Goal: Transaction & Acquisition: Book appointment/travel/reservation

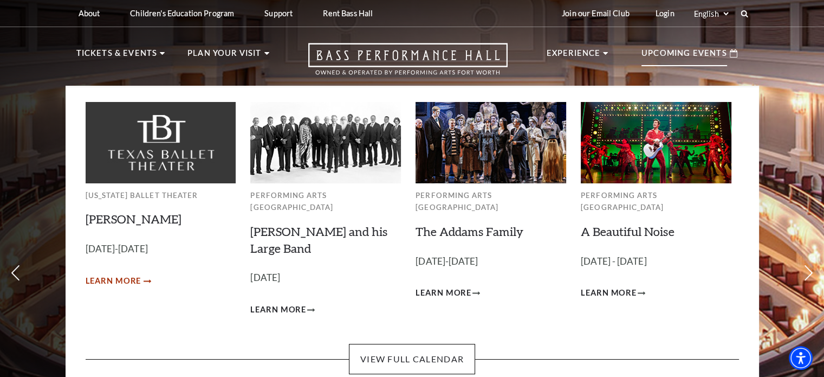
click at [128, 279] on span "Learn More" at bounding box center [114, 281] width 56 height 14
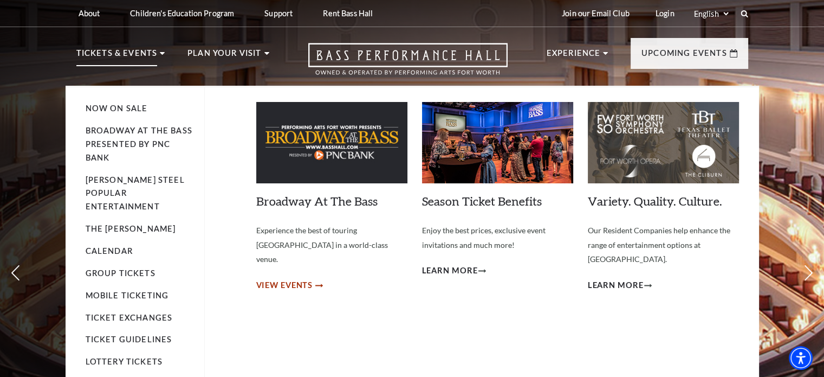
click at [314, 279] on link "View Events" at bounding box center [289, 286] width 66 height 14
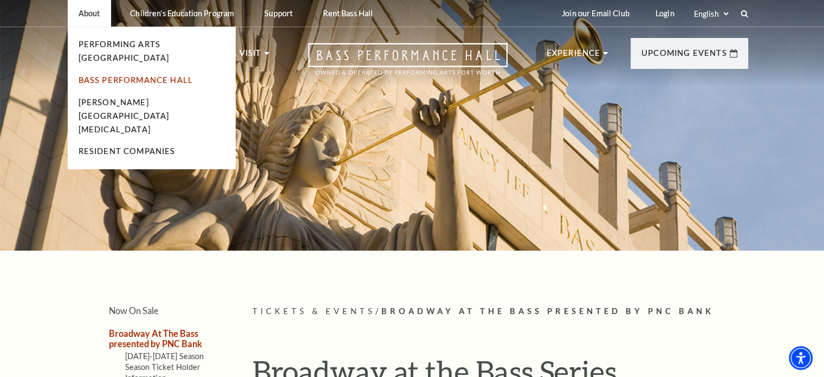
click at [108, 75] on link "Bass Performance Hall" at bounding box center [136, 79] width 115 height 9
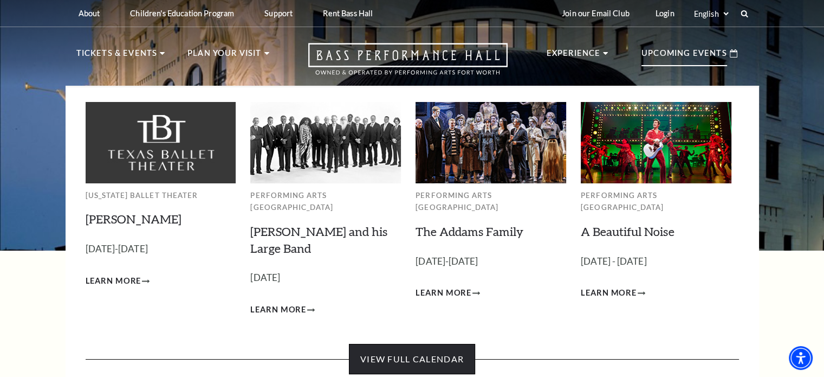
click at [459, 344] on link "View Full Calendar" at bounding box center [412, 359] width 126 height 30
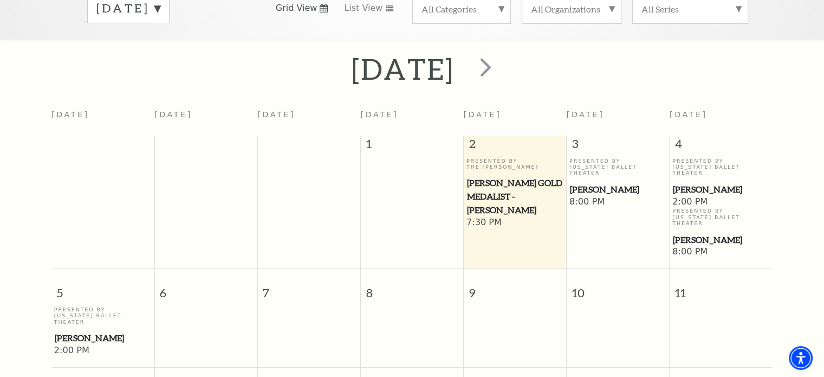
scroll to position [198, 0]
click at [696, 246] on span "8:00 PM" at bounding box center [722, 252] width 98 height 12
click at [696, 233] on span "[PERSON_NAME]" at bounding box center [721, 240] width 96 height 14
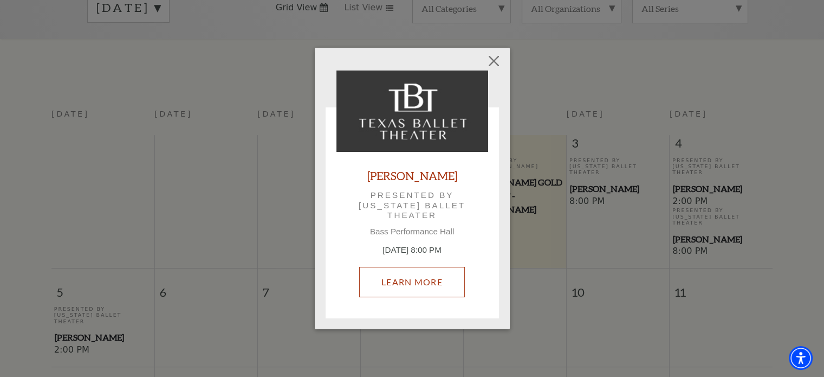
click at [412, 283] on link "Learn More" at bounding box center [412, 282] width 106 height 30
